Goal: Information Seeking & Learning: Learn about a topic

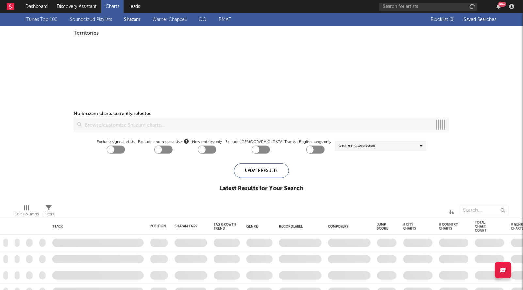
checkbox input "true"
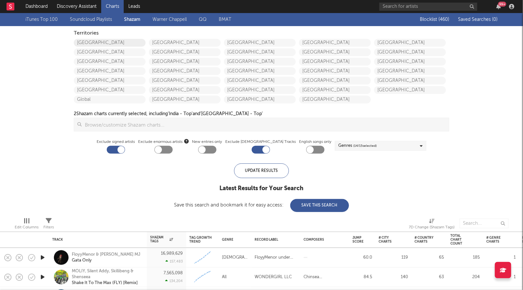
click at [104, 40] on link "[GEOGRAPHIC_DATA]" at bounding box center [110, 43] width 72 height 8
checkbox input "true"
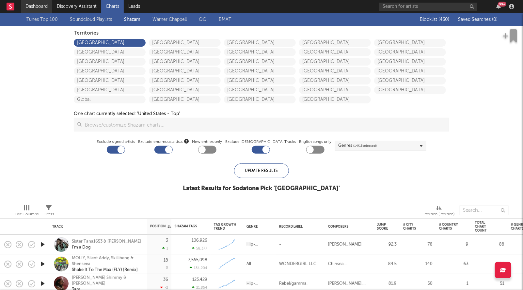
click at [29, 6] on link "Dashboard" at bounding box center [36, 6] width 31 height 13
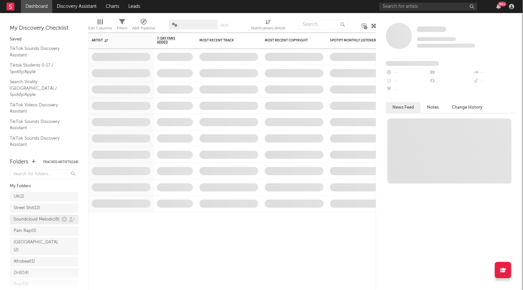
scroll to position [120, 0]
click at [38, 260] on div "Research Priorities ( 7 )" at bounding box center [38, 258] width 48 height 8
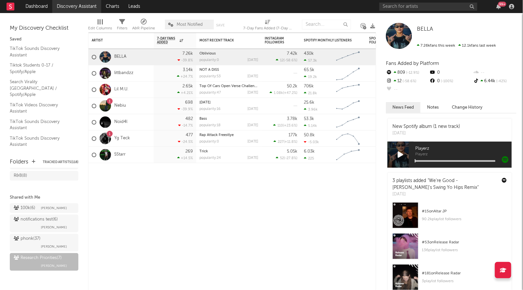
click at [72, 7] on link "Discovery Assistant" at bounding box center [76, 6] width 49 height 13
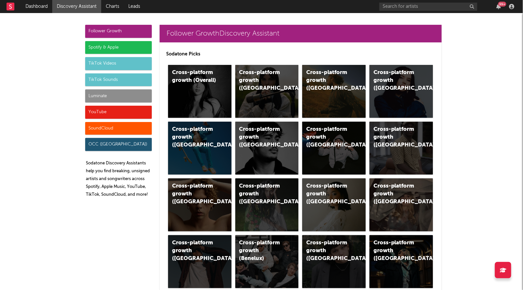
click at [120, 97] on div "Luminate" at bounding box center [118, 95] width 67 height 13
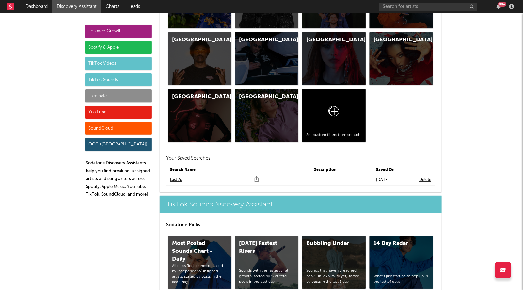
scroll to position [2978, 0]
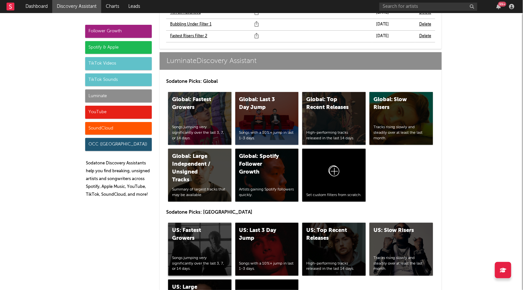
click at [200, 227] on div "US: Fastest Growers" at bounding box center [194, 235] width 44 height 16
click at [338, 223] on div "US: Top Recent Releases High-performing tracks released in the last 14 days." at bounding box center [333, 249] width 63 height 53
click at [113, 76] on div "TikTok Sounds" at bounding box center [118, 79] width 67 height 13
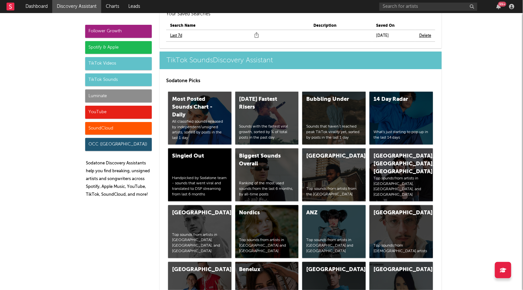
click at [119, 116] on div "YouTube" at bounding box center [118, 112] width 67 height 13
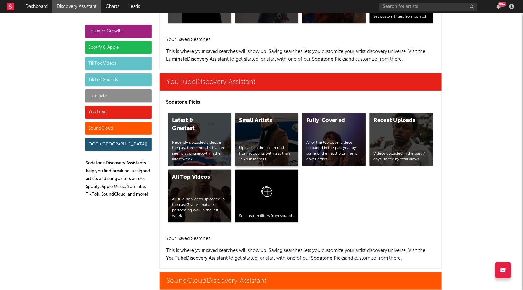
scroll to position [3797, 0]
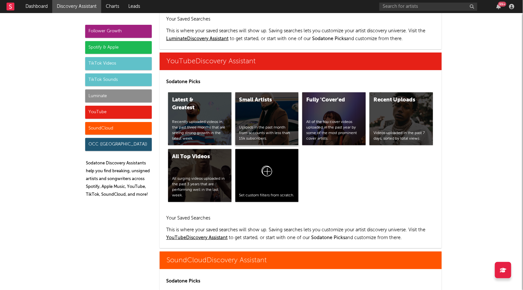
click at [275, 125] on div "Uploads in the past month from accounts with less than 15k subscribers." at bounding box center [267, 133] width 56 height 16
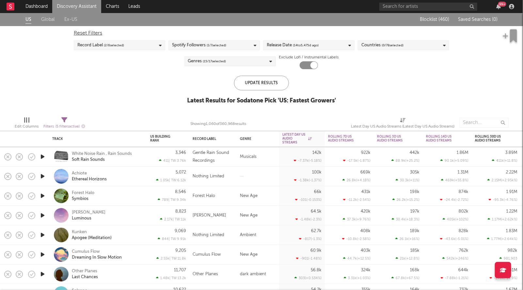
click at [323, 42] on div "Release Date ( 14 to [DATE])" at bounding box center [308, 45] width 91 height 10
click at [300, 97] on input "14" at bounding box center [297, 96] width 16 height 10
type input "1"
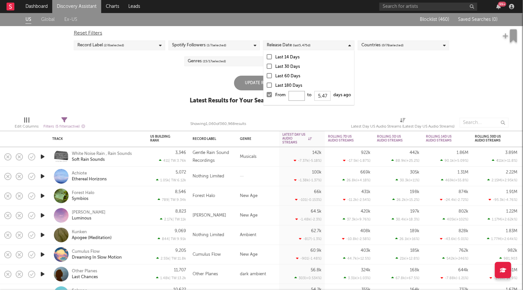
type input "0"
click at [250, 85] on div "Update Results" at bounding box center [261, 83] width 55 height 15
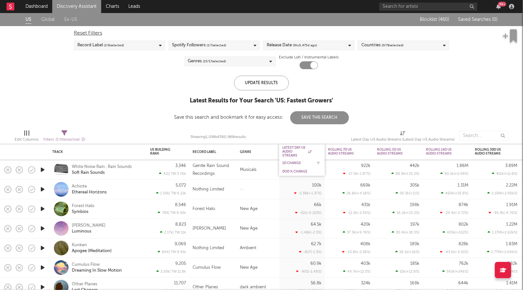
click at [294, 162] on div "1D Change" at bounding box center [296, 163] width 29 height 4
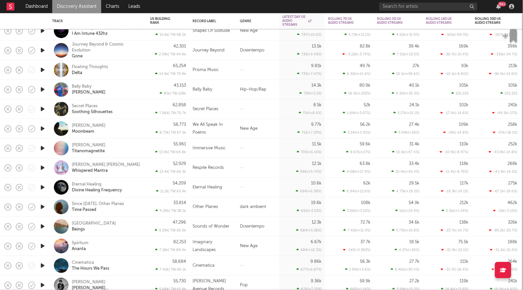
click at [43, 89] on icon "button" at bounding box center [42, 90] width 7 height 8
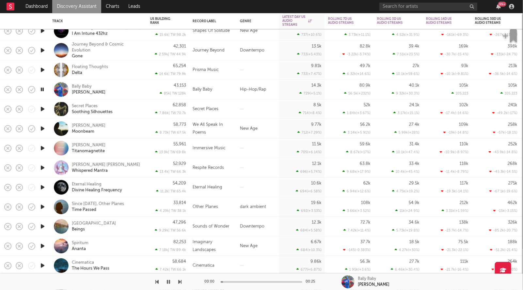
click at [43, 89] on icon "button" at bounding box center [42, 90] width 6 height 8
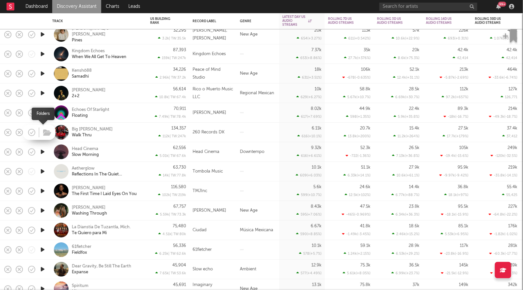
click at [40, 135] on span at bounding box center [46, 132] width 12 height 11
click at [45, 135] on icon "button" at bounding box center [42, 132] width 7 height 8
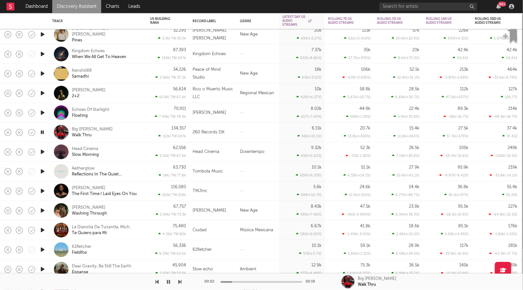
click at [45, 135] on div at bounding box center [42, 132] width 7 height 8
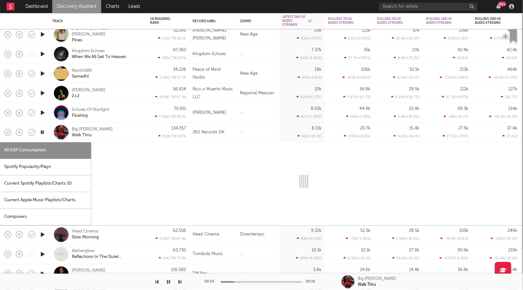
select select "1w"
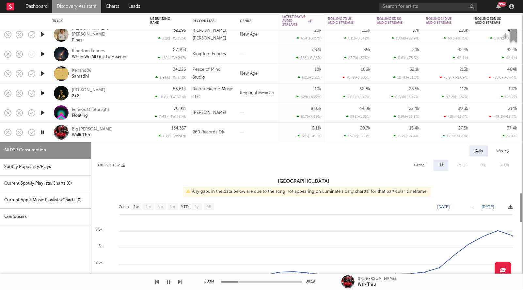
click at [41, 133] on icon "button" at bounding box center [42, 132] width 6 height 8
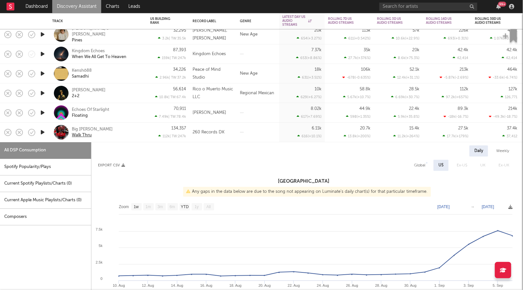
click at [79, 135] on div "Walk Thru" at bounding box center [82, 136] width 20 height 6
click at [118, 134] on div "Big Larue Walk Thru" at bounding box center [107, 133] width 70 height 12
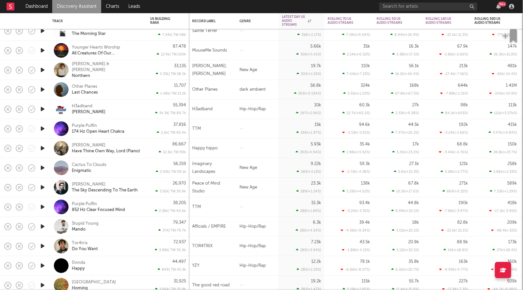
click at [44, 108] on icon "button" at bounding box center [42, 109] width 7 height 8
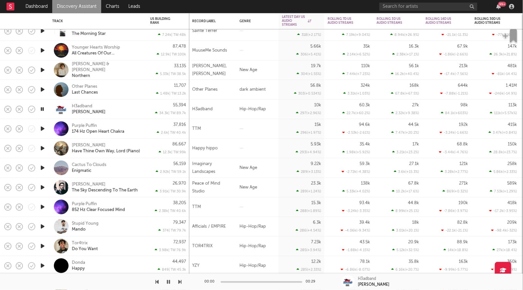
click at [44, 108] on icon "button" at bounding box center [42, 109] width 6 height 8
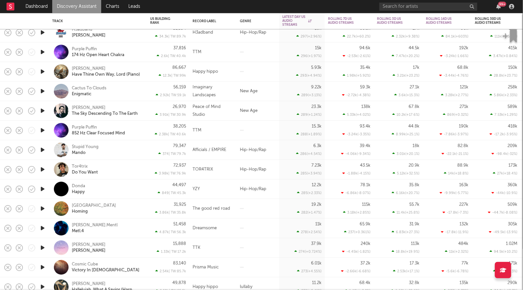
click at [43, 173] on icon "button" at bounding box center [42, 170] width 7 height 8
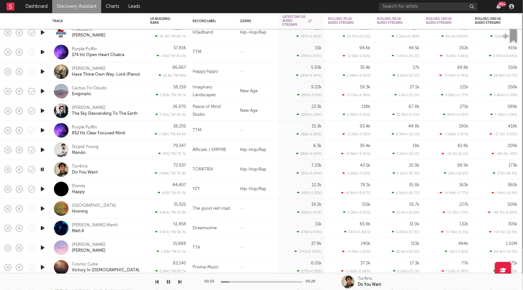
click at [42, 172] on icon "button" at bounding box center [42, 170] width 6 height 8
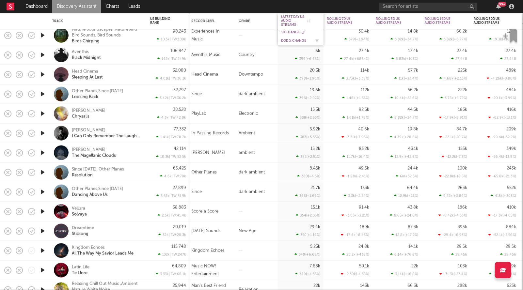
click at [292, 39] on div "DoD % Change" at bounding box center [295, 41] width 29 height 4
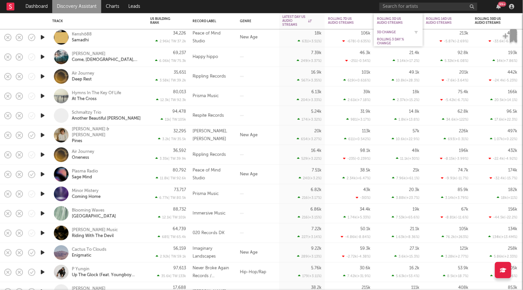
click at [392, 30] on div "3D Change" at bounding box center [398, 32] width 42 height 7
click at [388, 31] on div "3D Change" at bounding box center [393, 32] width 33 height 4
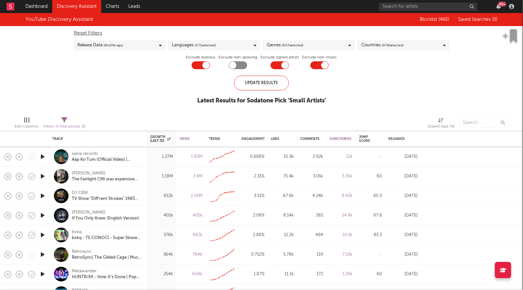
click at [313, 45] on div "Genres ( 0 / 17 selected)" at bounding box center [308, 45] width 91 height 10
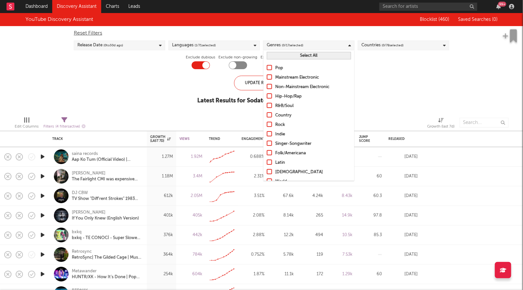
click at [269, 97] on div at bounding box center [269, 95] width 5 height 5
click at [267, 97] on input "Hip-Hop/Rap" at bounding box center [267, 97] width 0 height 8
click at [248, 83] on div "Update Results" at bounding box center [261, 83] width 55 height 15
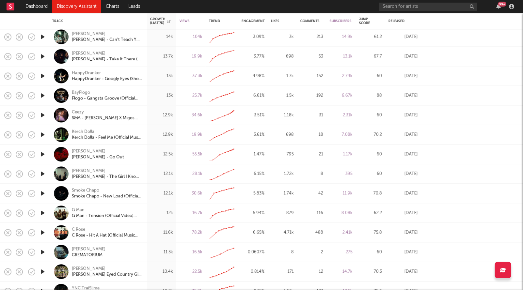
click at [396, 12] on div "99 +" at bounding box center [447, 6] width 137 height 13
click at [408, 5] on input "text" at bounding box center [428, 7] width 98 height 8
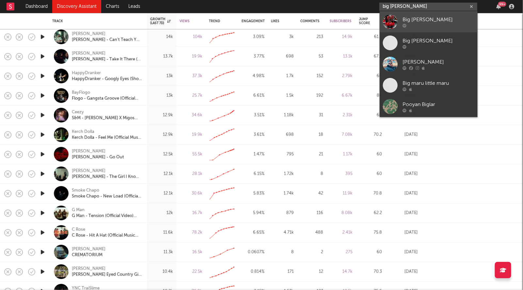
type input "big larue"
click at [429, 22] on div "Big Larue" at bounding box center [439, 20] width 72 height 8
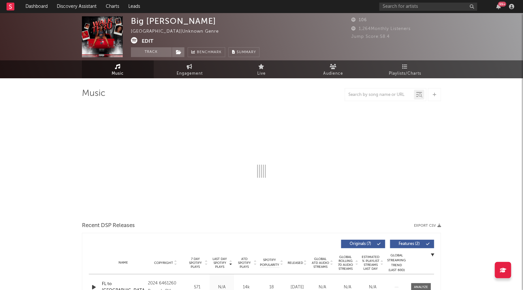
select select "6m"
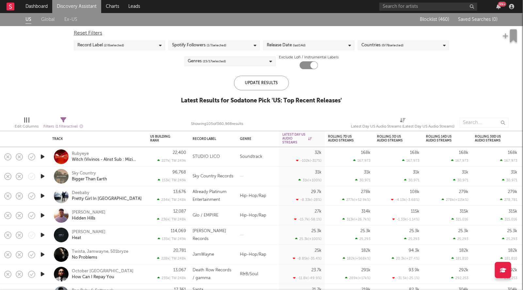
click at [294, 49] on span "(last 14 d)" at bounding box center [299, 45] width 13 height 8
click at [268, 97] on label "From to days ago" at bounding box center [309, 96] width 84 height 10
click at [267, 97] on input "From to days ago" at bounding box center [267, 96] width 0 height 10
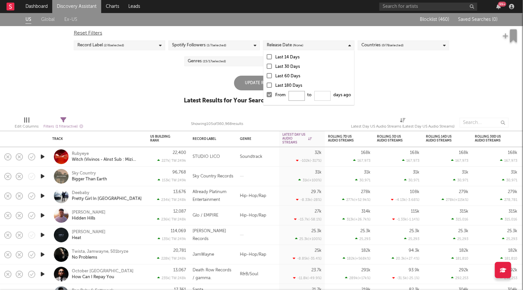
click at [292, 96] on input "From to days ago" at bounding box center [297, 96] width 16 height 10
type input "0"
click at [248, 83] on div "Update Results" at bounding box center [261, 83] width 55 height 15
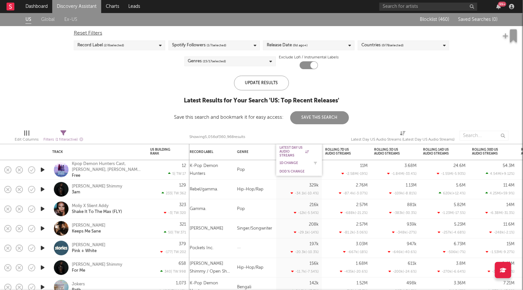
click at [289, 162] on div "1D Change" at bounding box center [294, 163] width 29 height 4
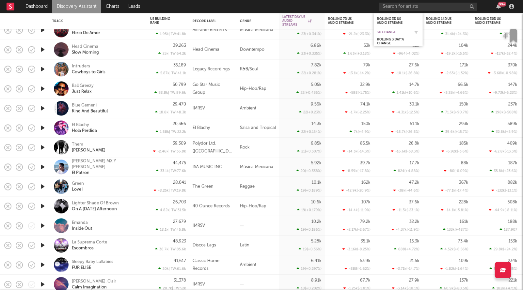
click at [391, 32] on div "3D Change" at bounding box center [393, 32] width 33 height 4
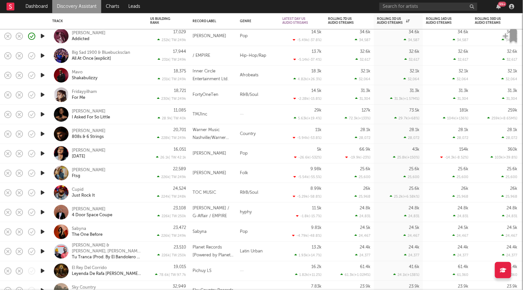
click at [43, 56] on icon "button" at bounding box center [42, 56] width 7 height 8
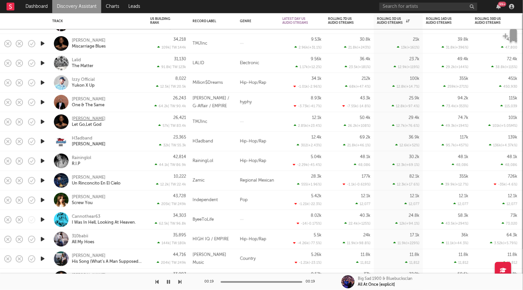
click at [78, 118] on div "[PERSON_NAME]" at bounding box center [89, 119] width 34 height 6
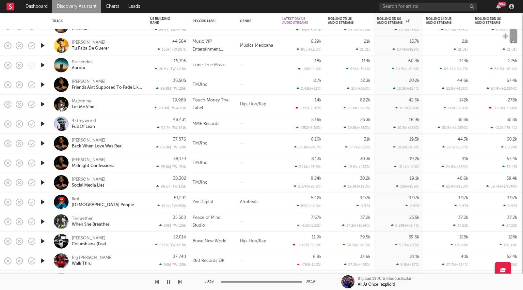
click at [42, 165] on icon "button" at bounding box center [42, 163] width 7 height 8
click at [43, 164] on icon "button" at bounding box center [42, 163] width 6 height 8
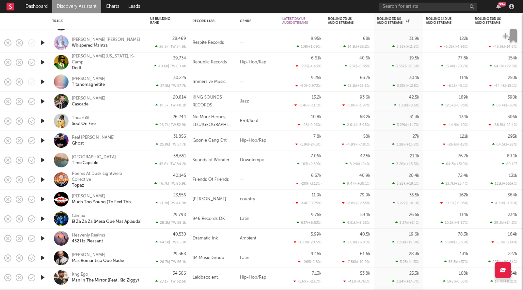
click at [44, 119] on icon "button" at bounding box center [42, 121] width 7 height 8
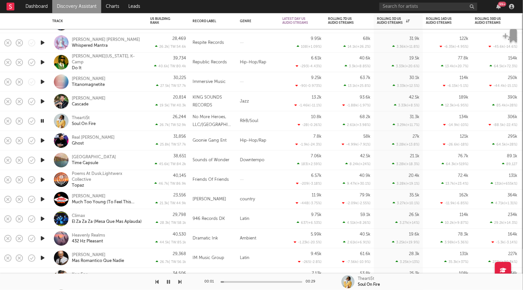
click at [44, 119] on icon "button" at bounding box center [42, 121] width 6 height 8
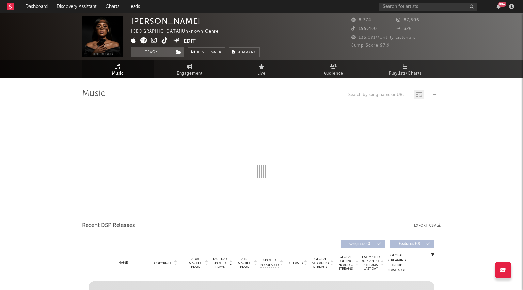
select select "1w"
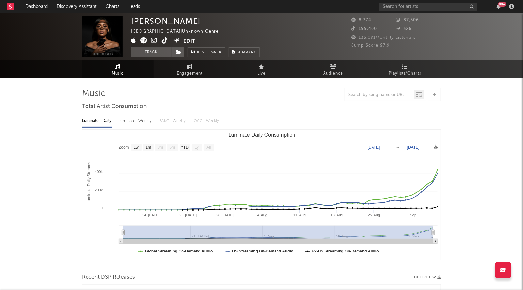
click at [153, 40] on icon at bounding box center [154, 40] width 6 height 7
